Goal: Navigation & Orientation: Find specific page/section

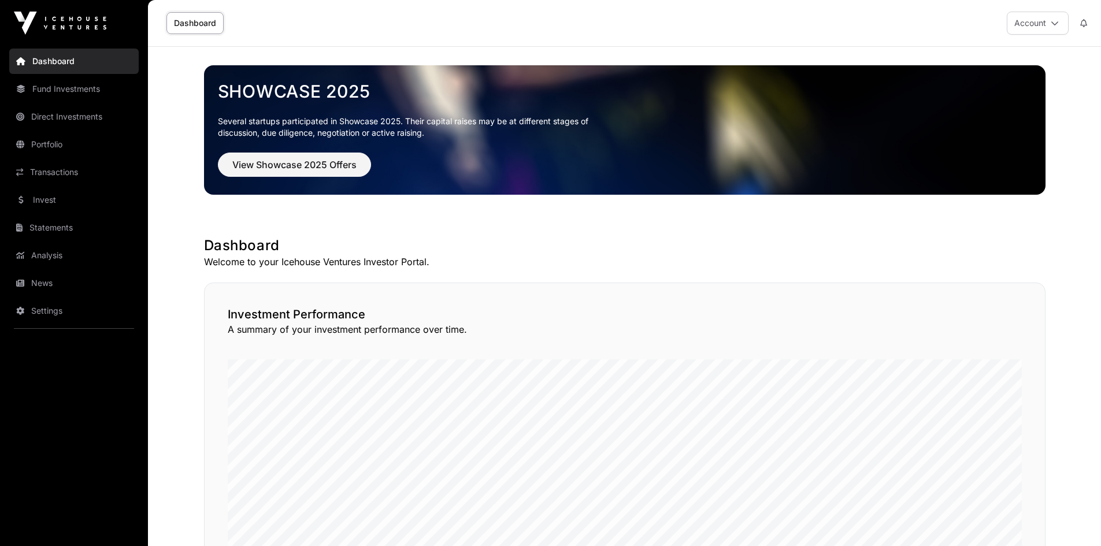
click at [36, 283] on link "News" at bounding box center [74, 283] width 130 height 25
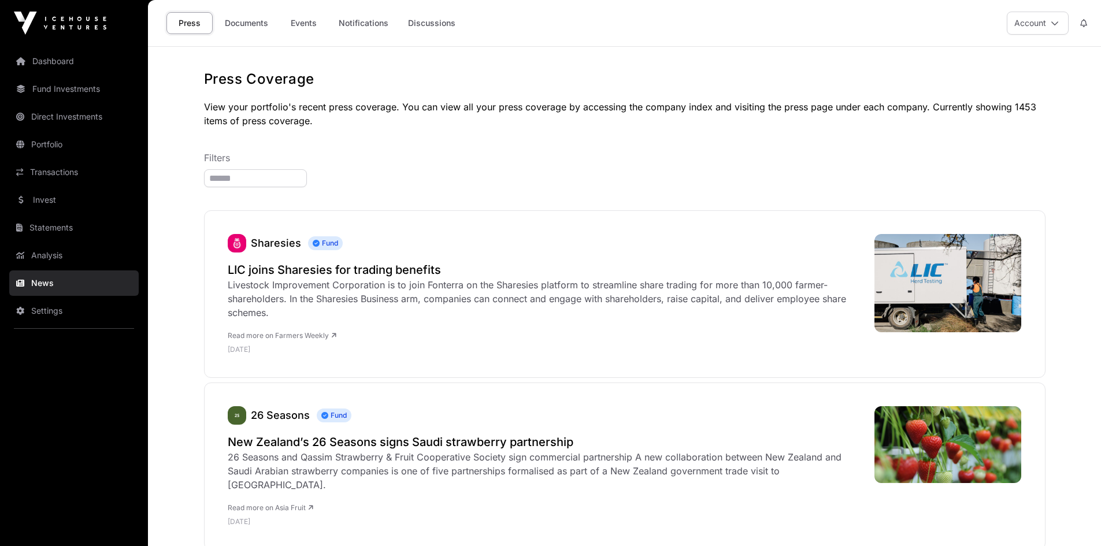
click at [245, 26] on link "Documents" at bounding box center [246, 23] width 58 height 22
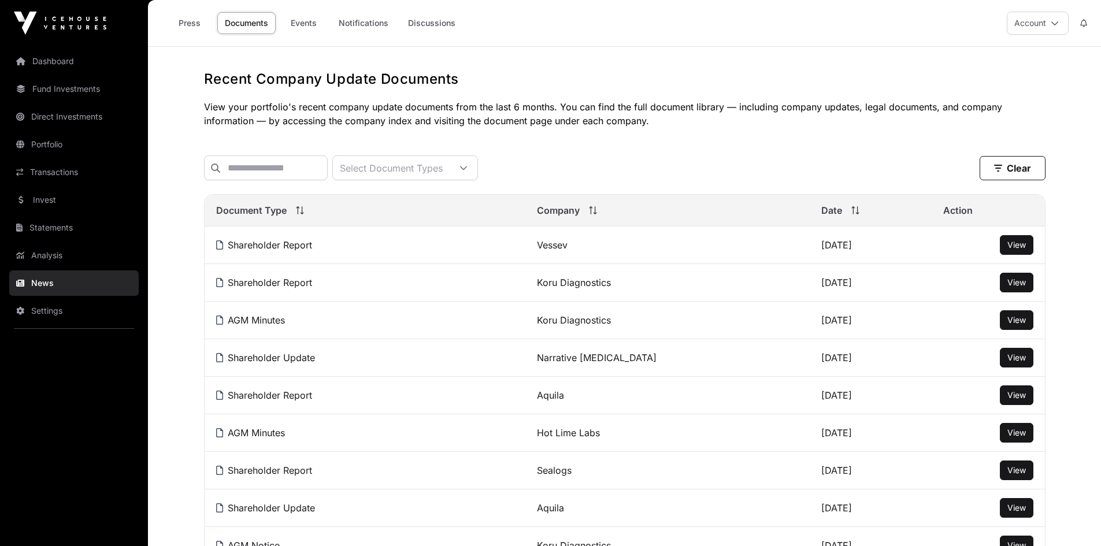
click at [302, 23] on link "Events" at bounding box center [303, 23] width 46 height 22
